Goal: Find contact information: Find contact information

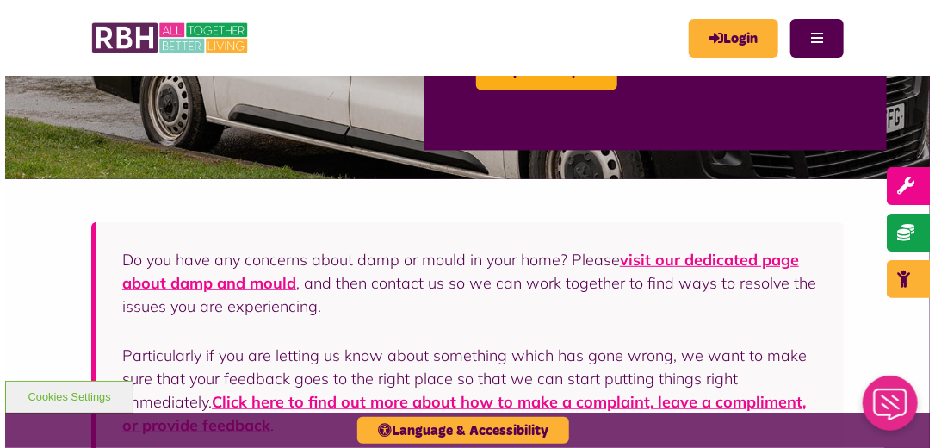
scroll to position [276, 0]
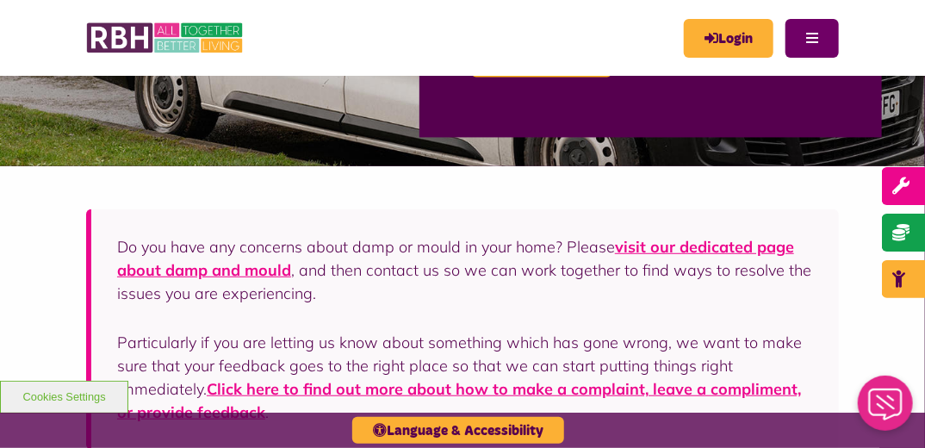
click at [801, 34] on button "Menu" at bounding box center [811, 38] width 53 height 39
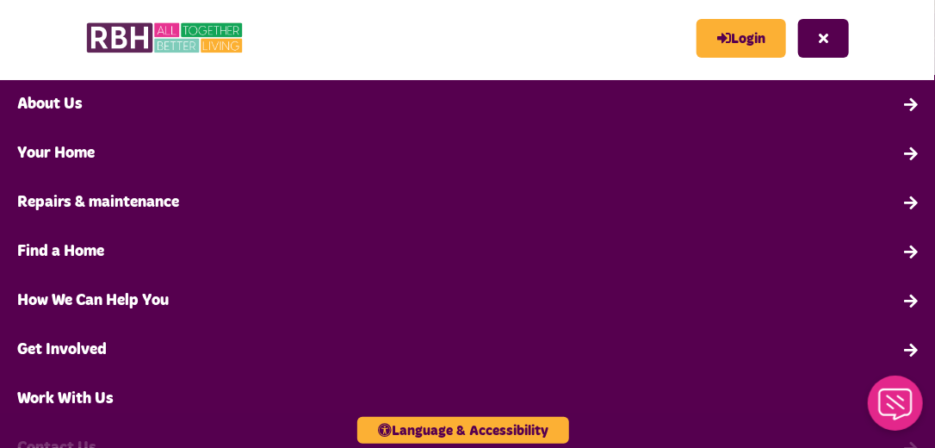
scroll to position [138, 0]
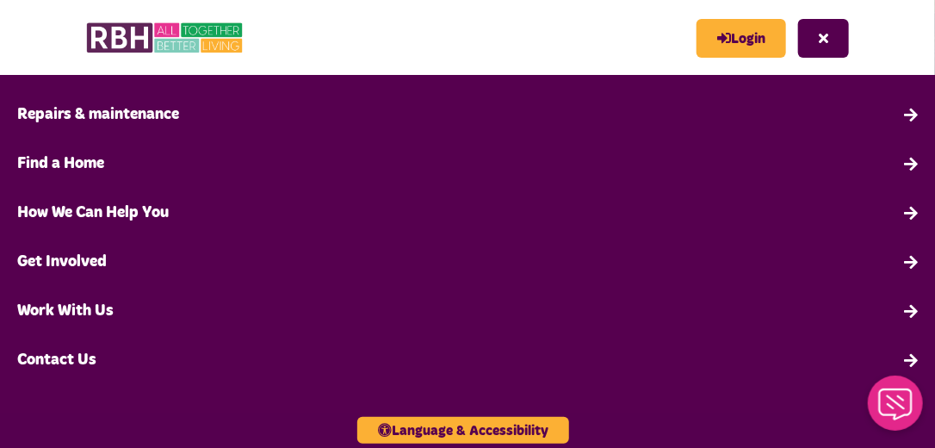
click at [76, 357] on link "Contact Us" at bounding box center [467, 360] width 935 height 49
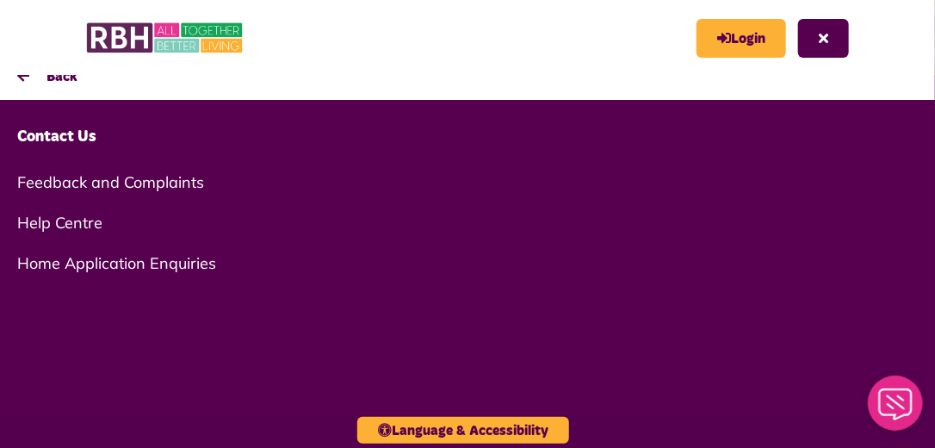
scroll to position [0, 0]
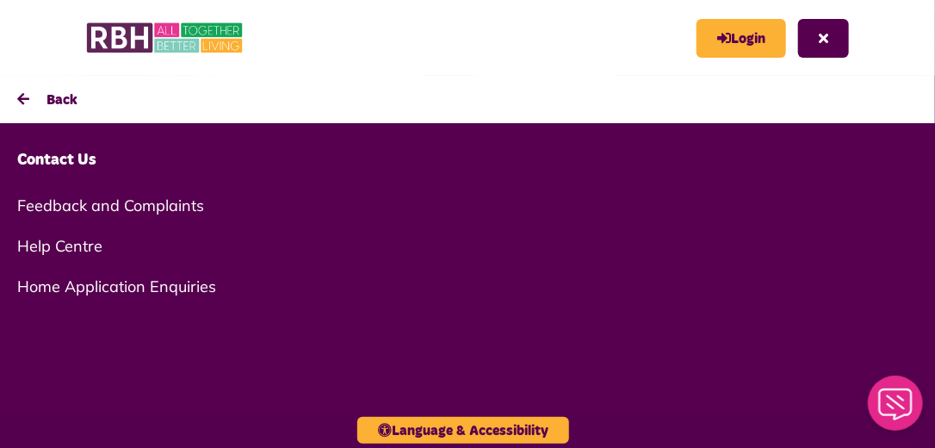
click at [71, 158] on link "Contact Us" at bounding box center [467, 160] width 935 height 49
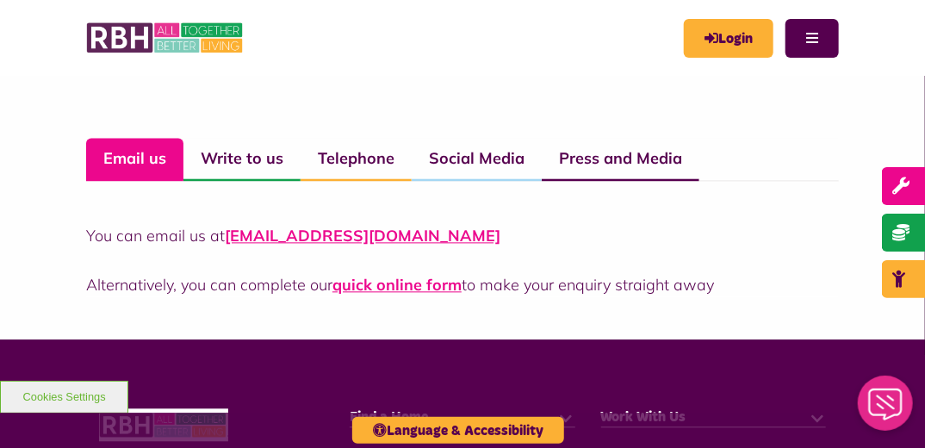
scroll to position [1094, 0]
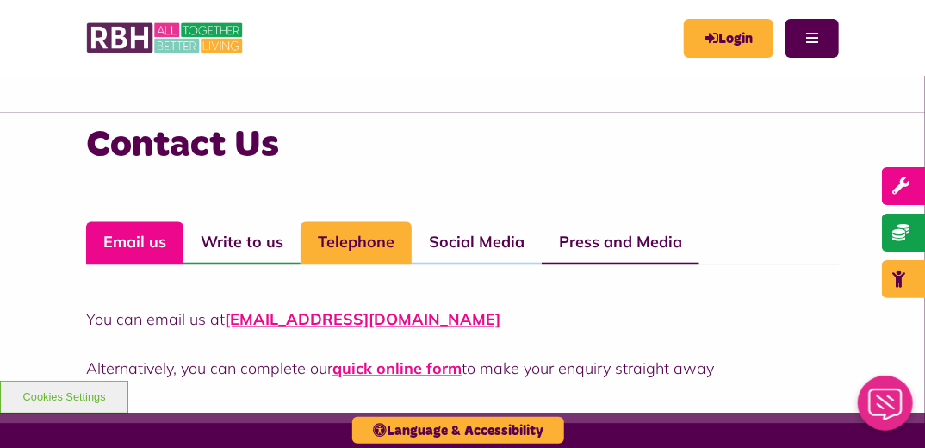
click at [358, 245] on link "Telephone" at bounding box center [356, 243] width 111 height 43
